Goal: Task Accomplishment & Management: Manage account settings

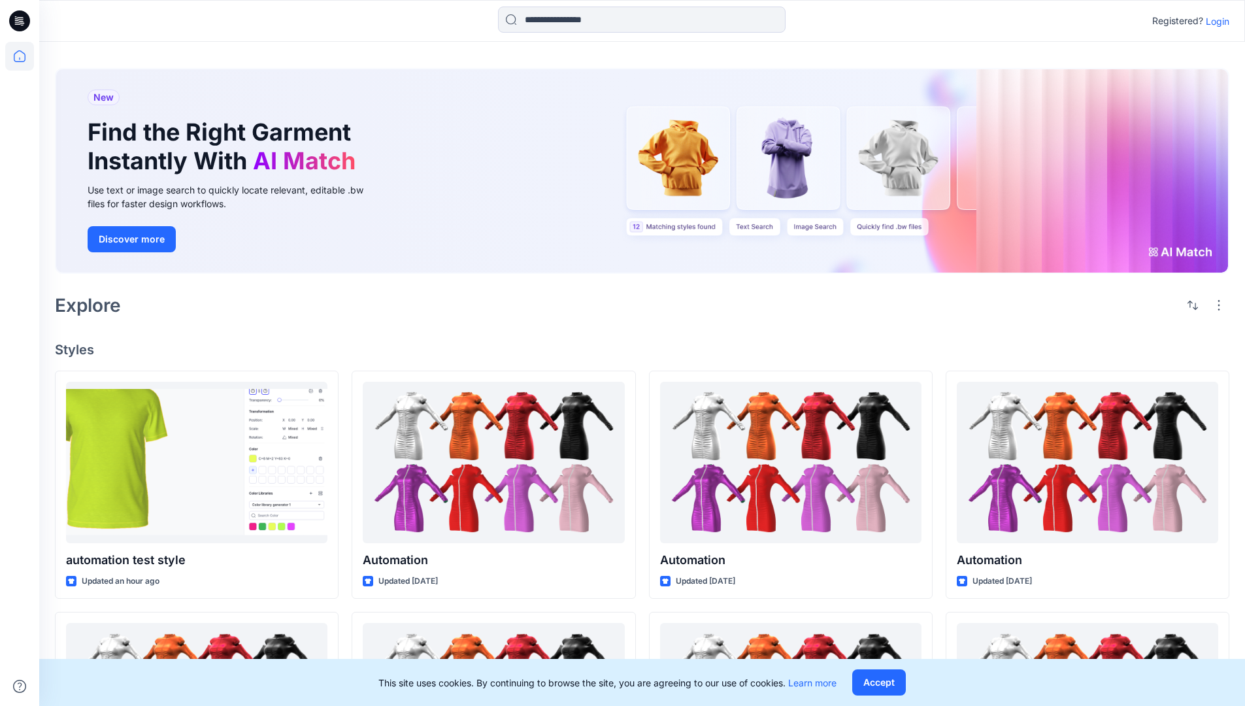
click at [1215, 21] on p "Login" at bounding box center [1218, 21] width 24 height 14
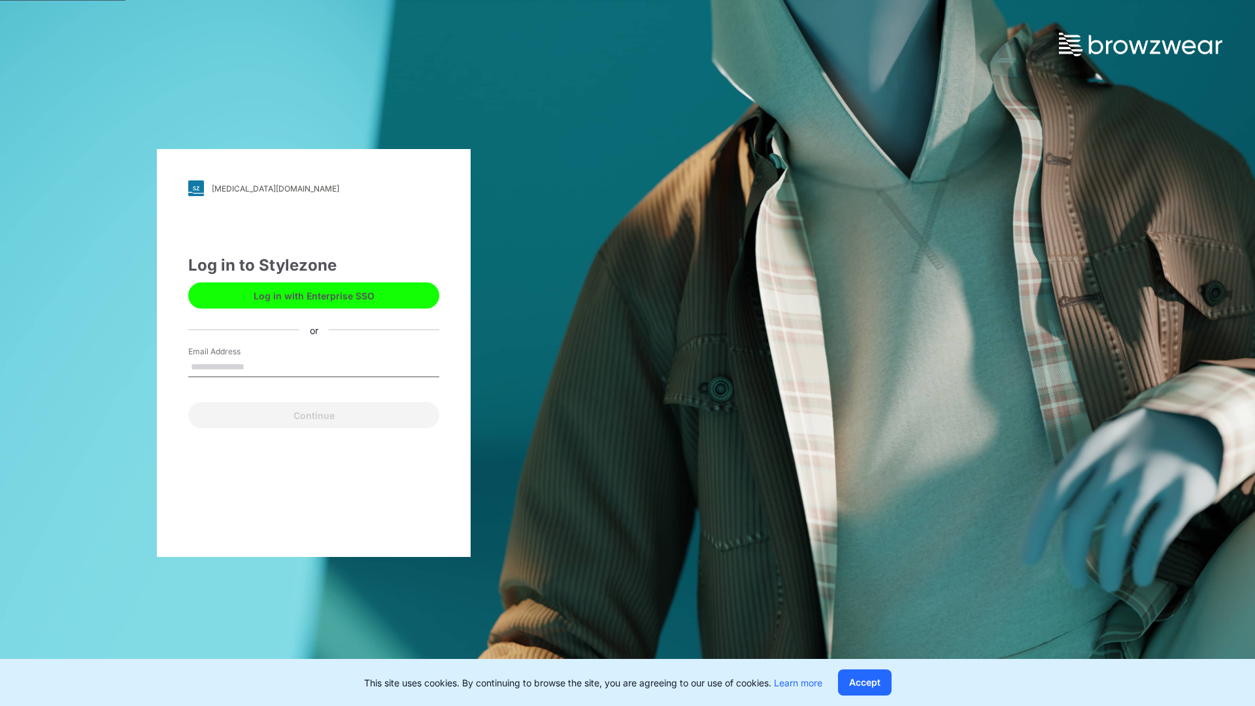
click at [258, 366] on input "Email Address" at bounding box center [313, 368] width 251 height 20
type input "**********"
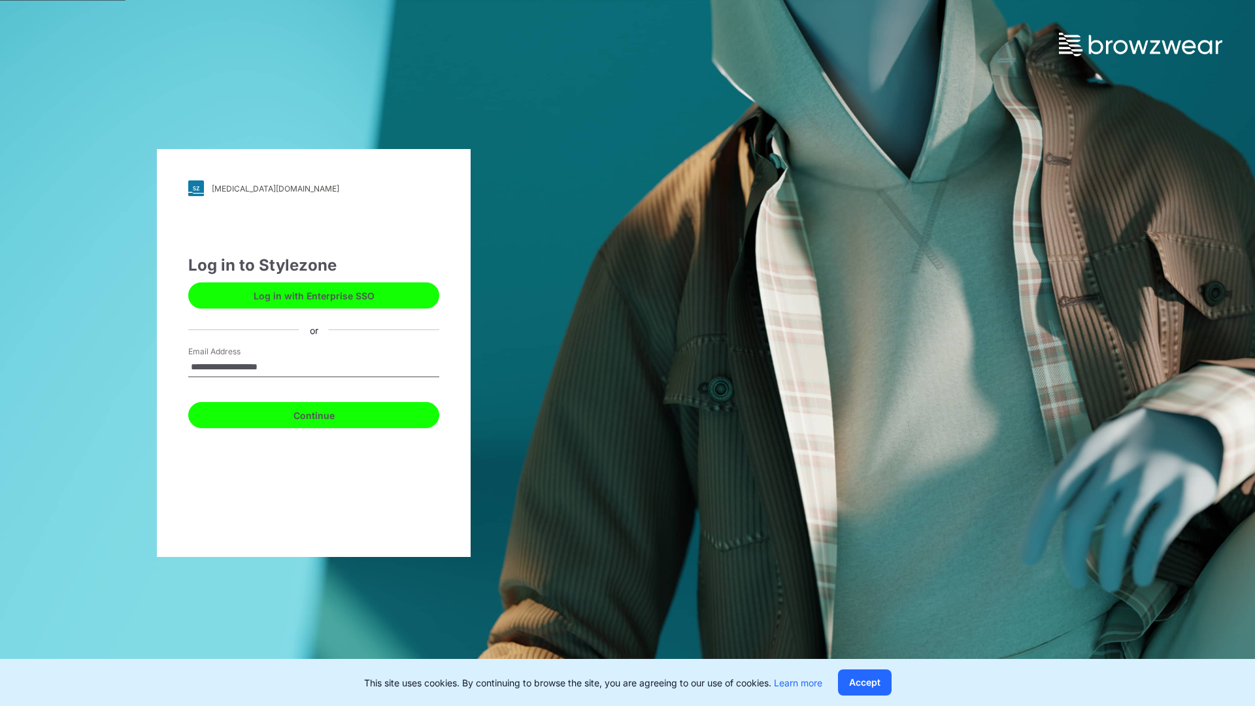
click at [328, 413] on button "Continue" at bounding box center [313, 415] width 251 height 26
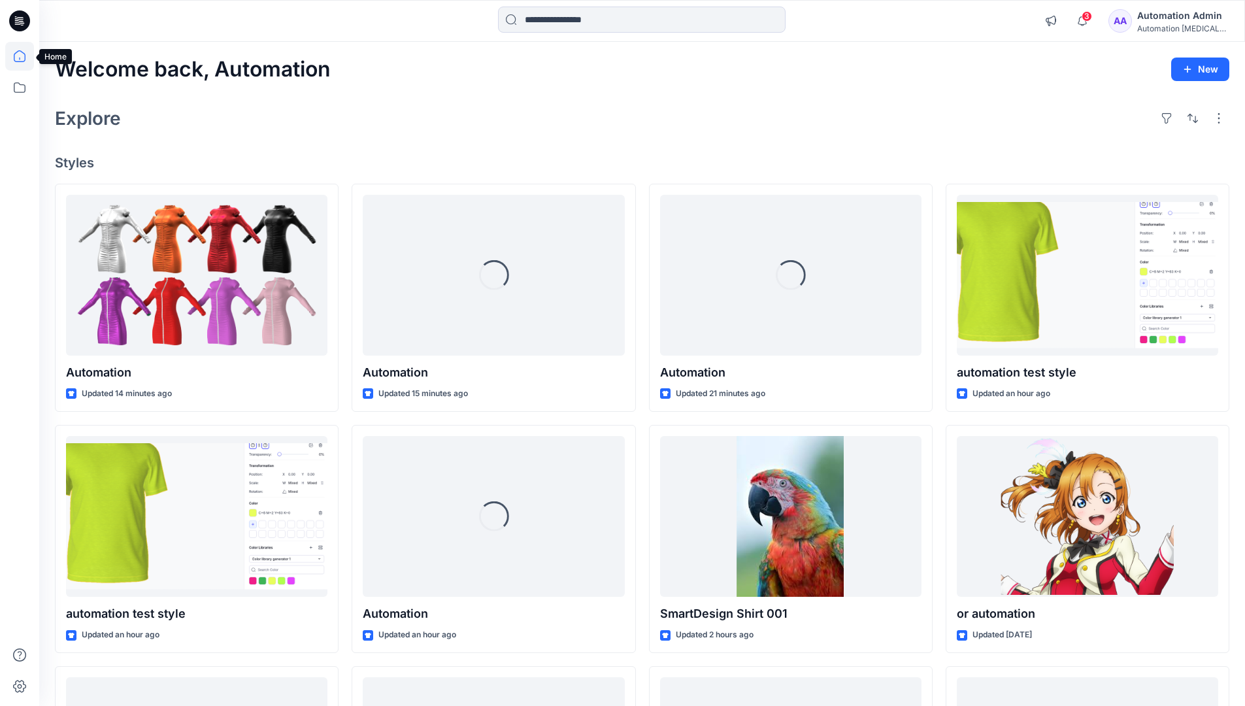
click at [25, 56] on icon at bounding box center [20, 56] width 12 height 12
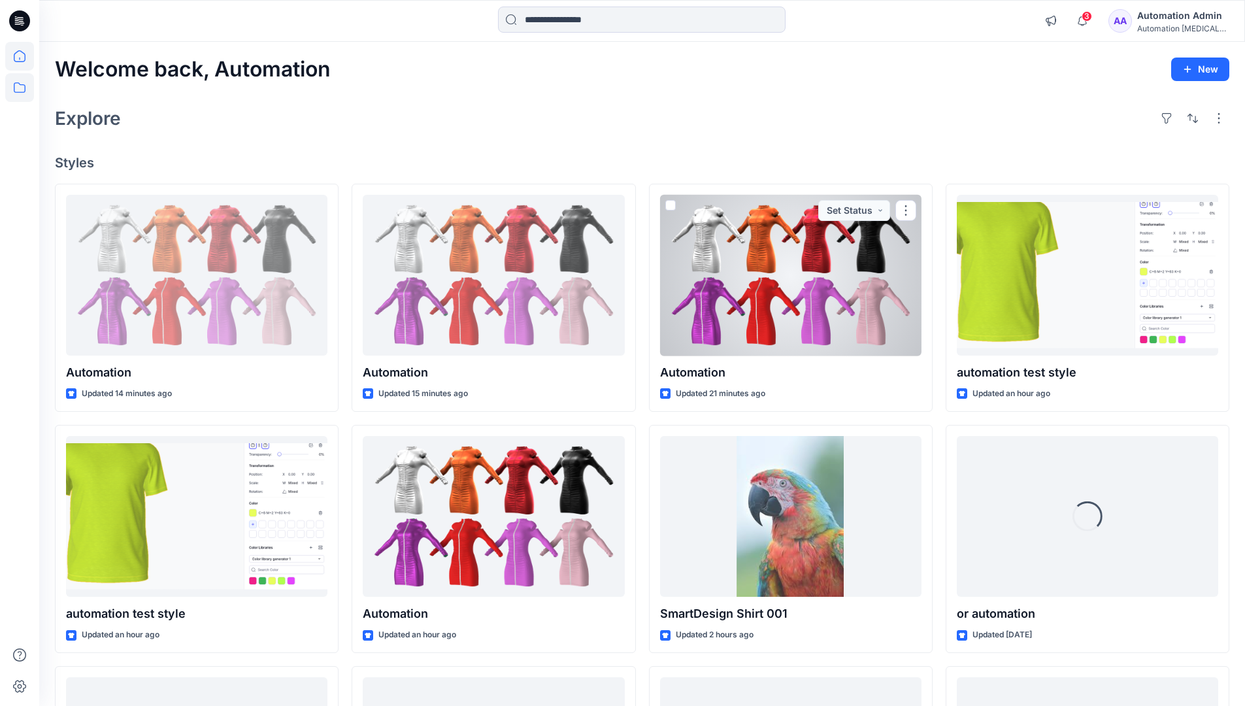
click at [19, 86] on icon at bounding box center [19, 87] width 29 height 29
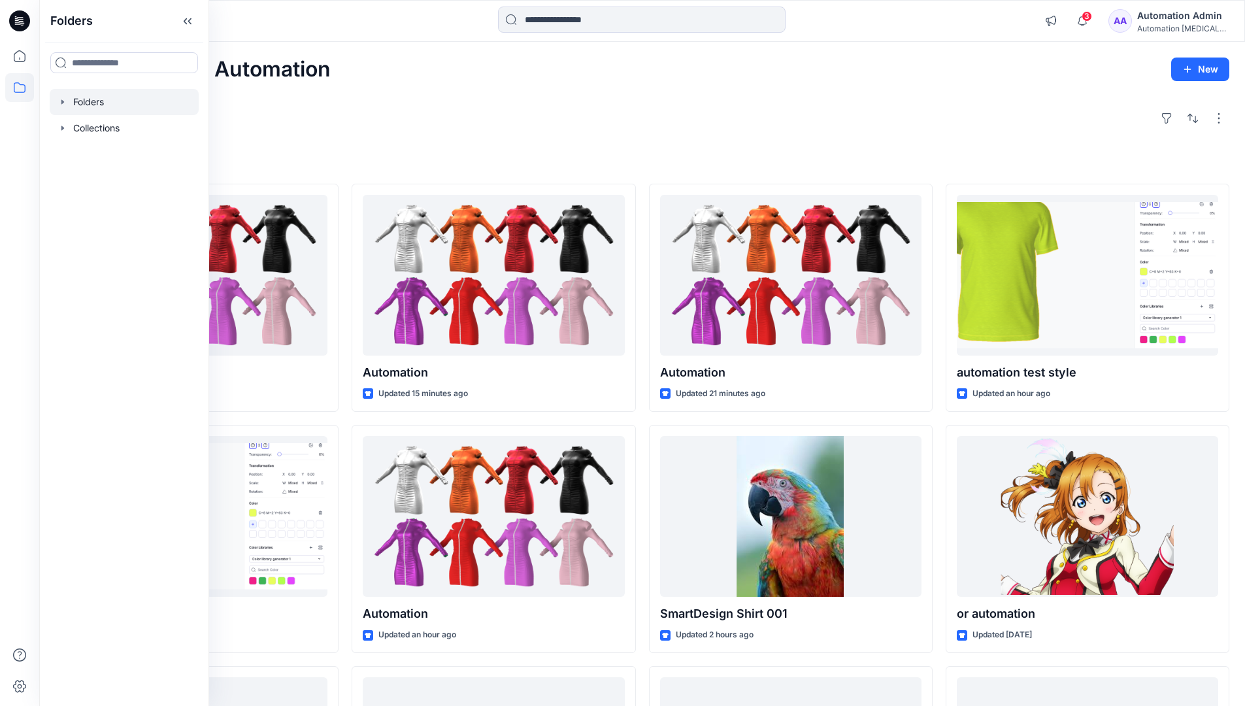
click at [81, 98] on div at bounding box center [124, 102] width 149 height 26
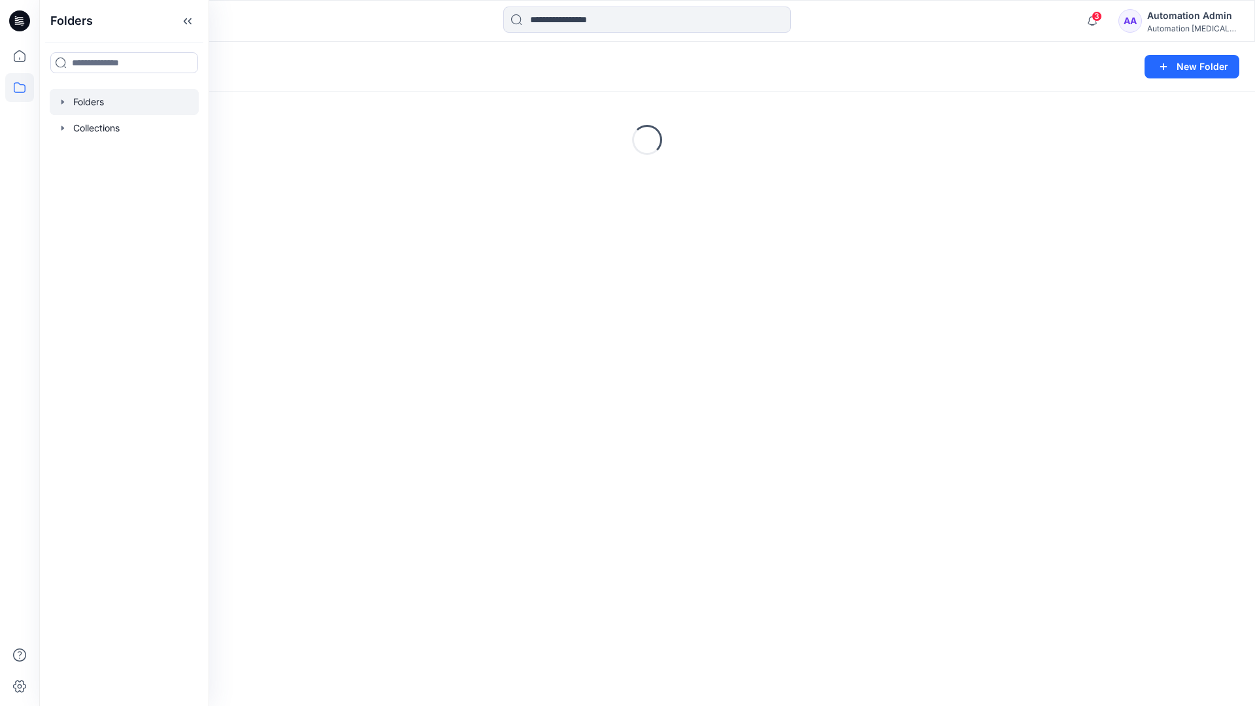
scroll to position [141, 0]
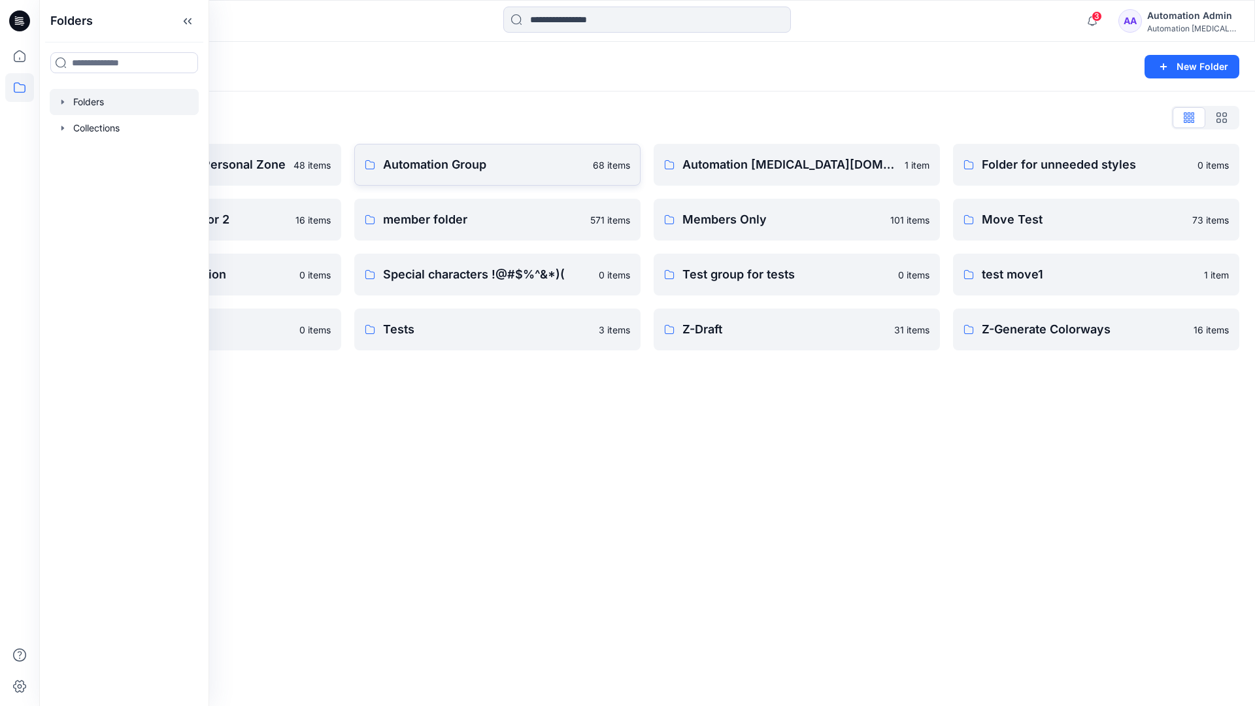
click at [443, 169] on p "Automation Group" at bounding box center [484, 165] width 202 height 18
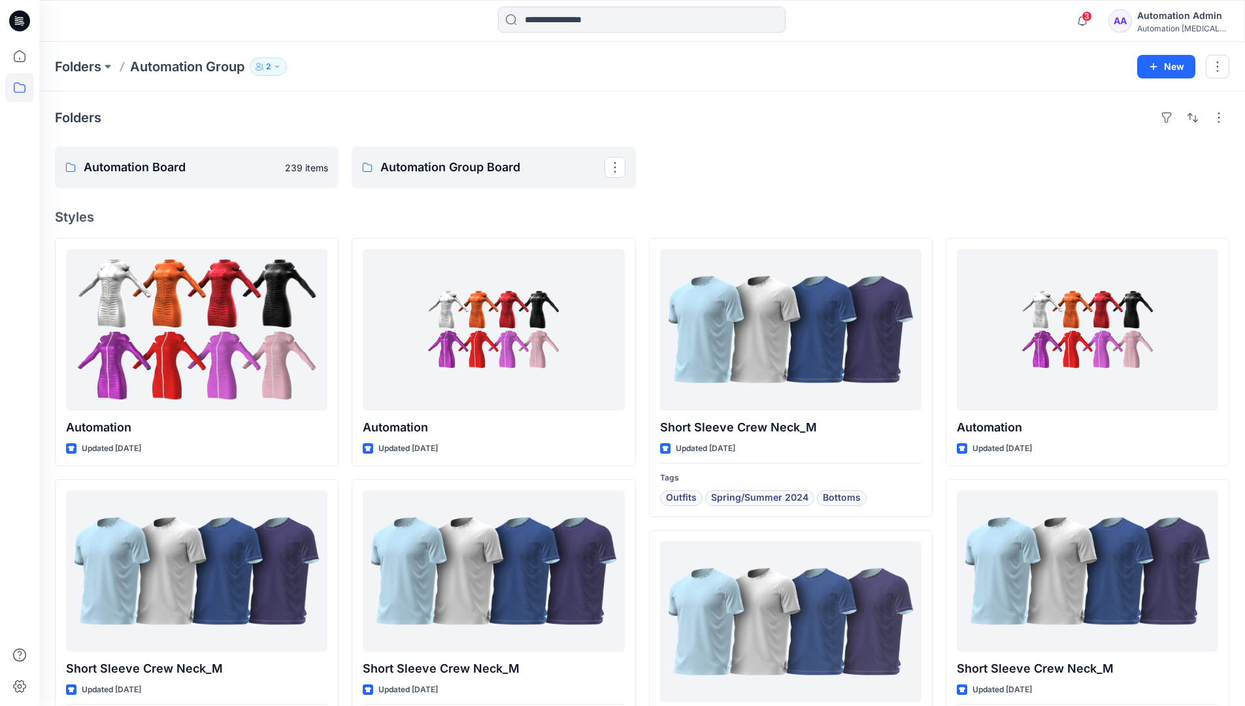
click at [281, 67] on icon "button" at bounding box center [277, 67] width 8 height 8
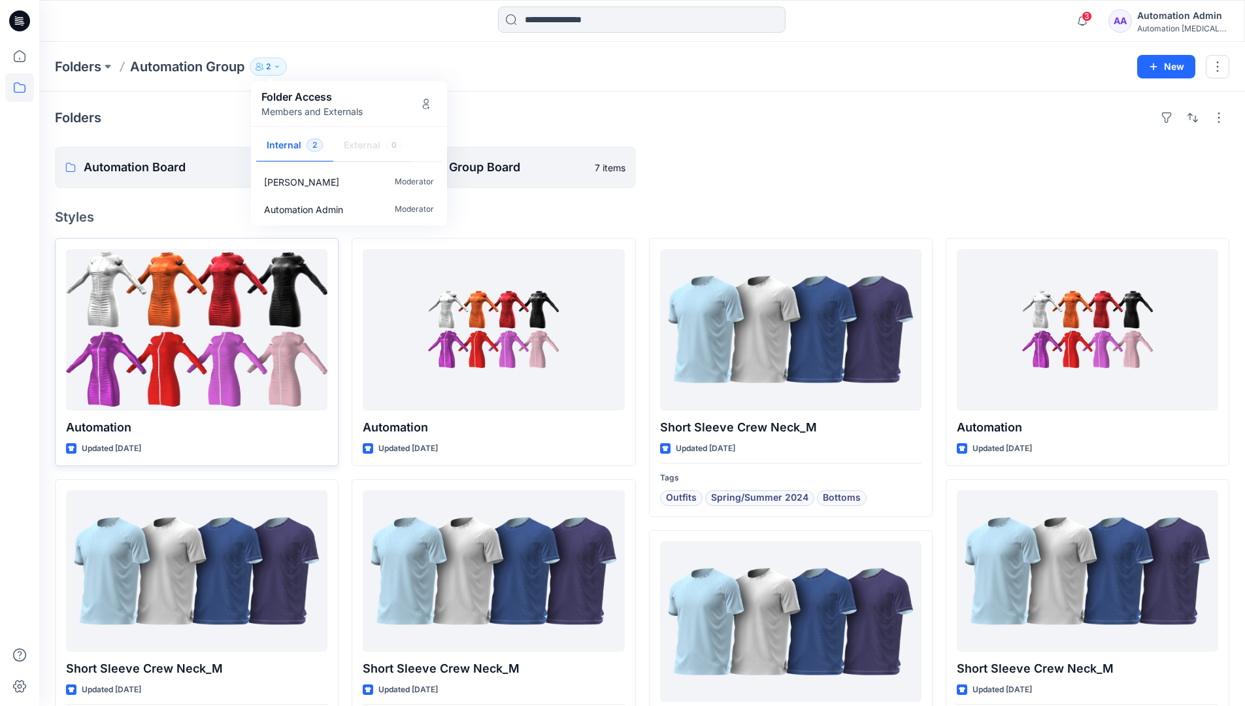
click at [285, 339] on div at bounding box center [196, 329] width 261 height 161
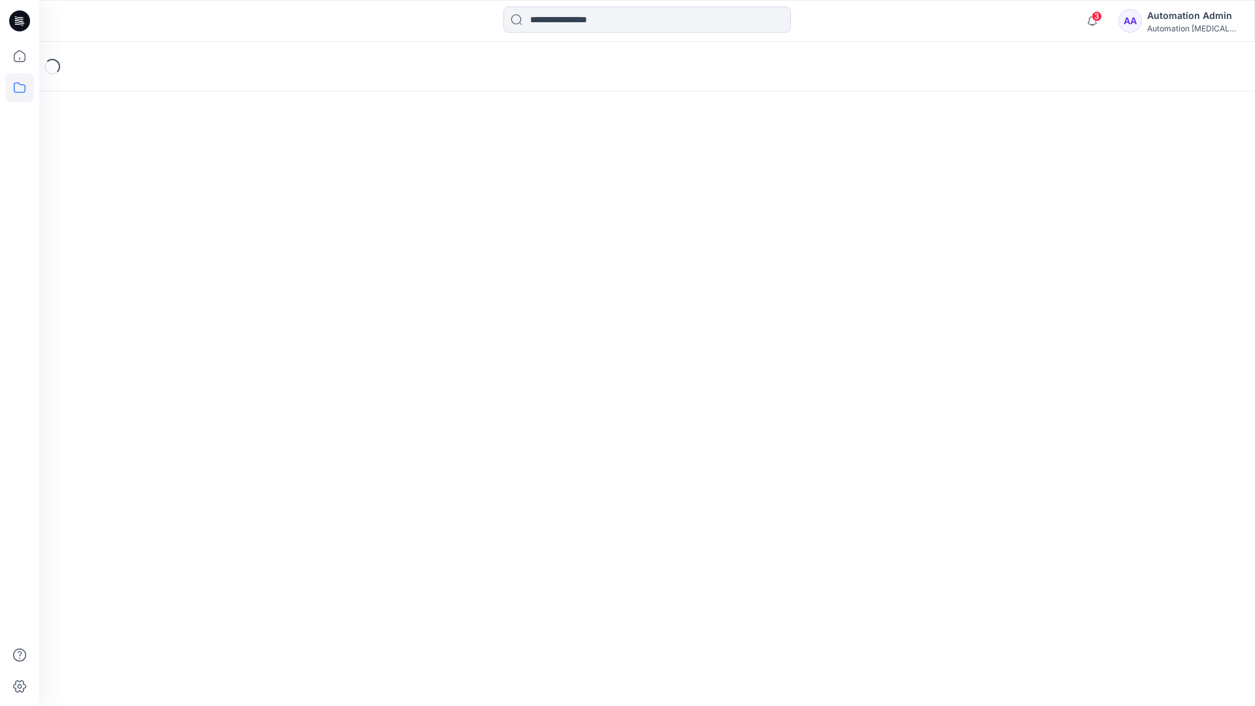
click at [11, 92] on icon at bounding box center [19, 87] width 29 height 29
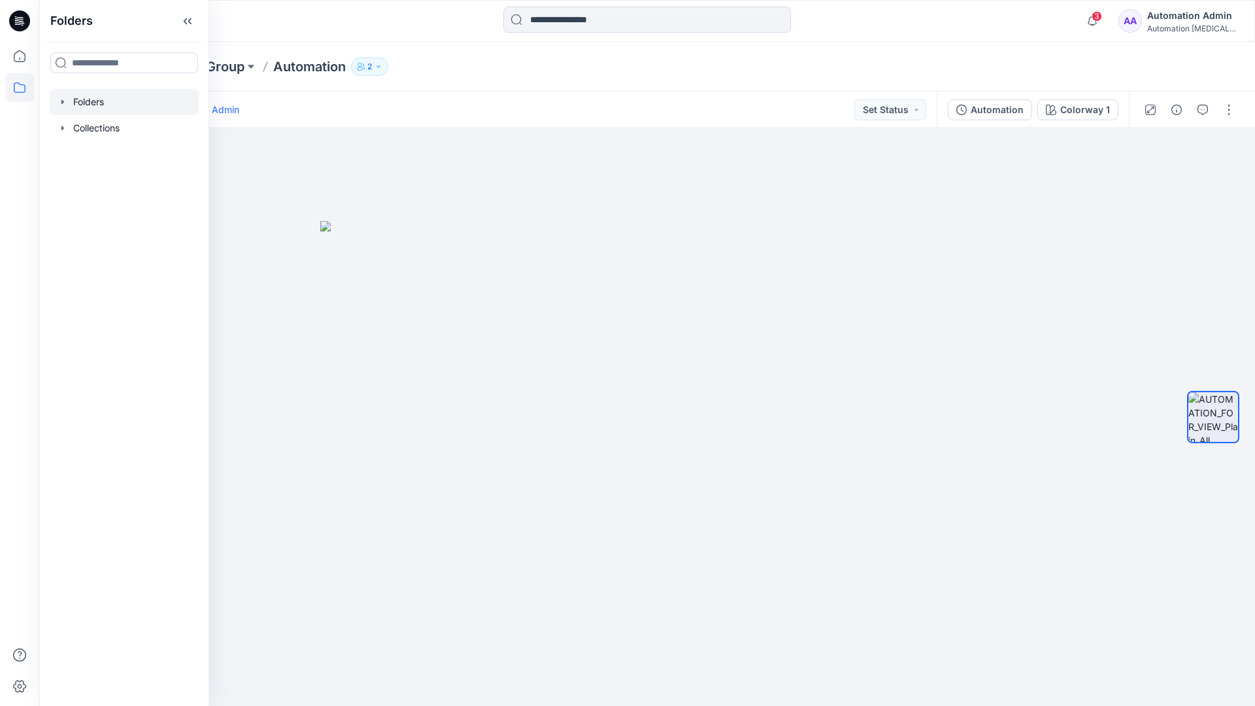
click at [77, 101] on div at bounding box center [124, 102] width 149 height 26
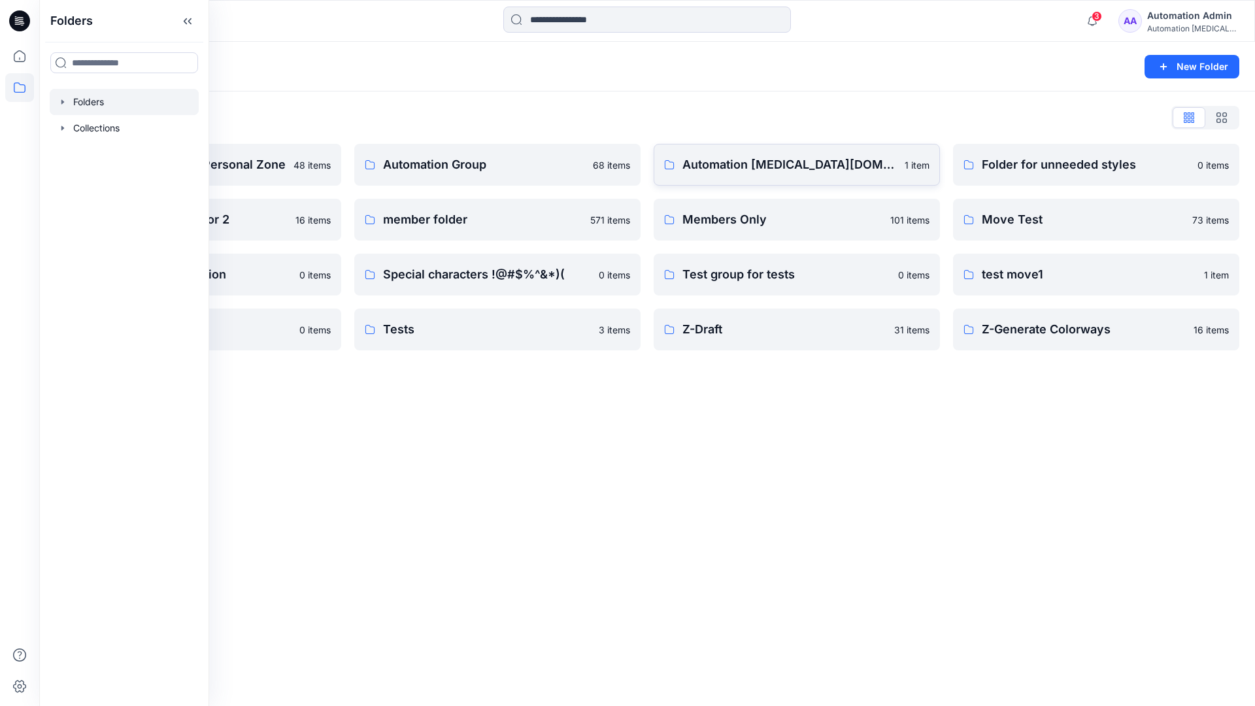
click at [762, 170] on p "Automation testim.io" at bounding box center [789, 165] width 214 height 18
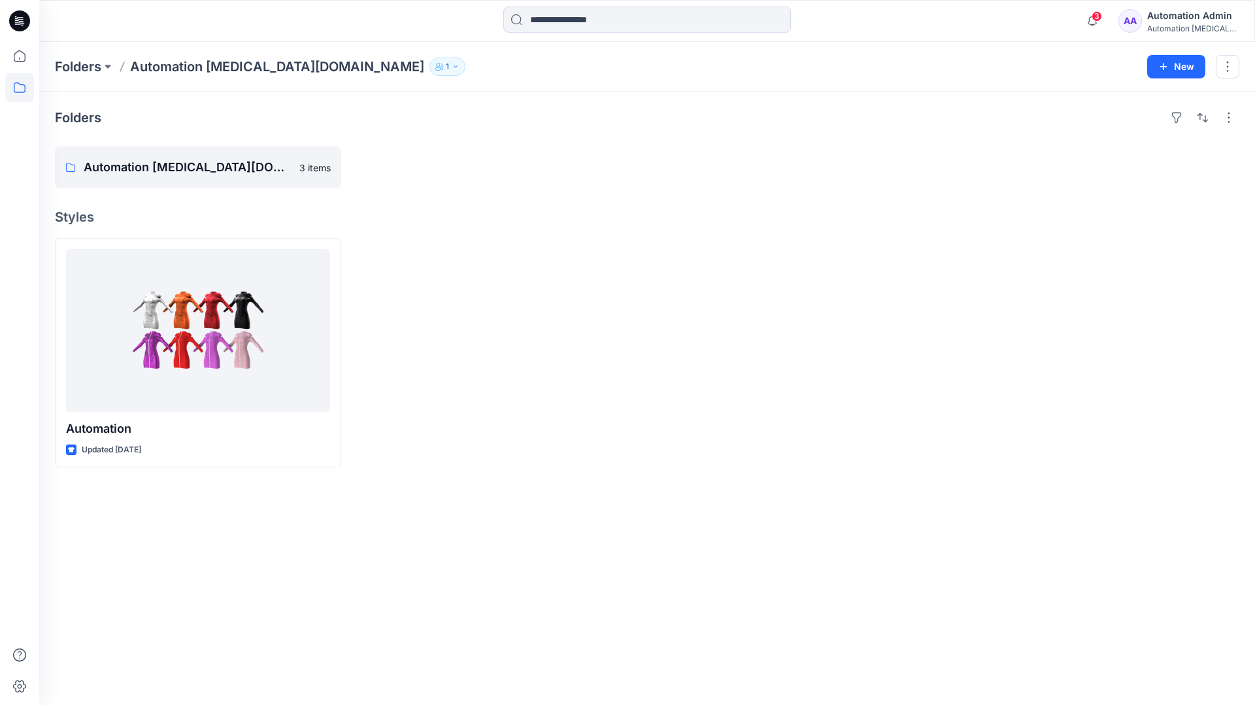
click at [452, 69] on icon "button" at bounding box center [456, 67] width 8 height 8
click at [1175, 20] on div "Automation Admin" at bounding box center [1193, 16] width 92 height 16
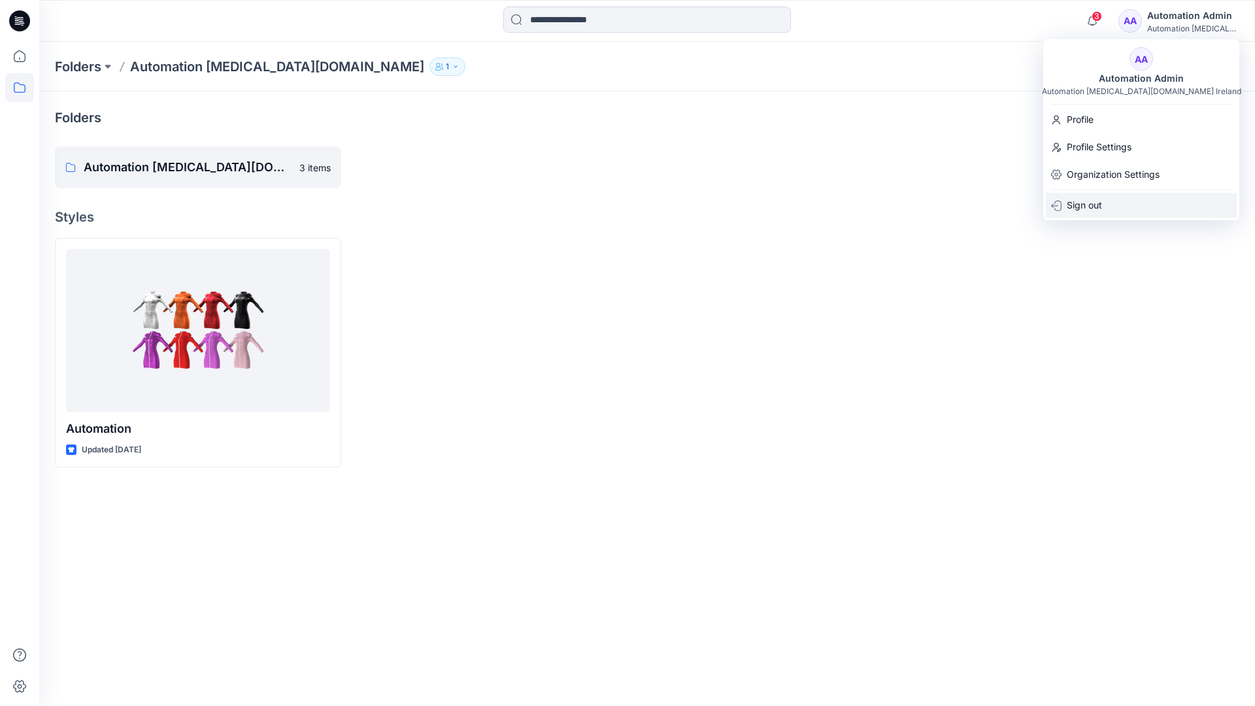
click at [1105, 201] on div "Sign out" at bounding box center [1141, 205] width 191 height 25
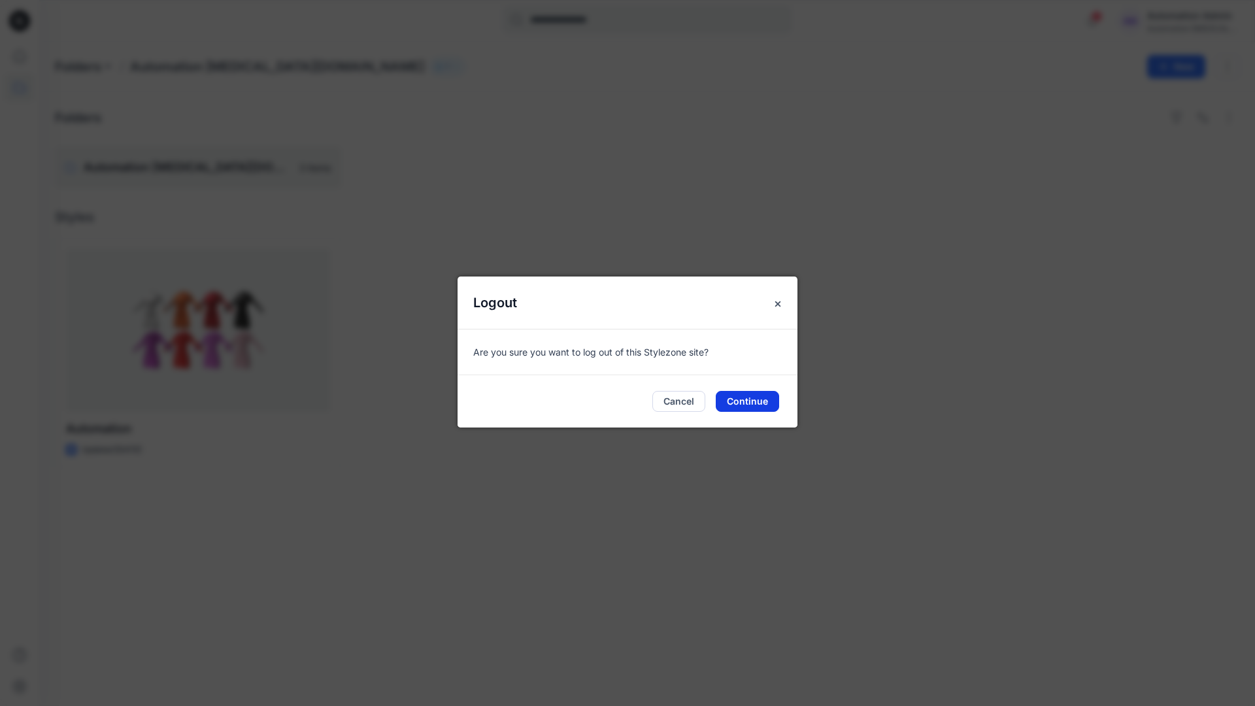
click at [751, 397] on button "Continue" at bounding box center [747, 401] width 63 height 21
